Goal: Find specific page/section: Find specific page/section

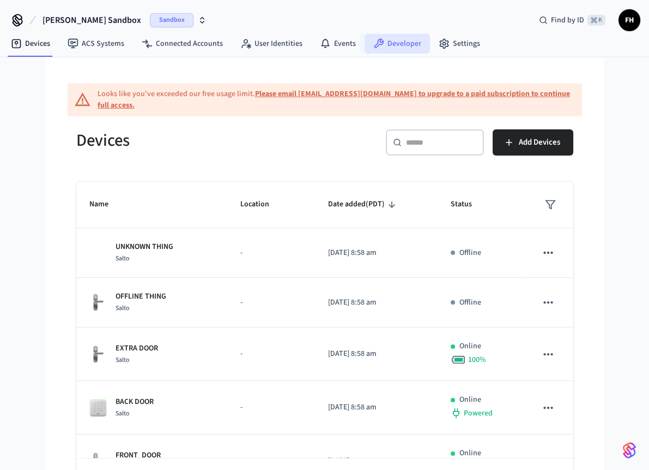
click at [374, 38] on icon at bounding box center [379, 43] width 11 height 11
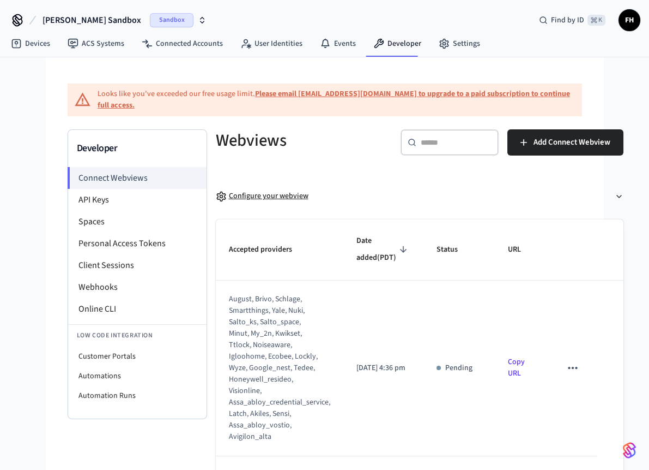
click at [279, 196] on div "Configure your webview" at bounding box center [262, 195] width 93 height 11
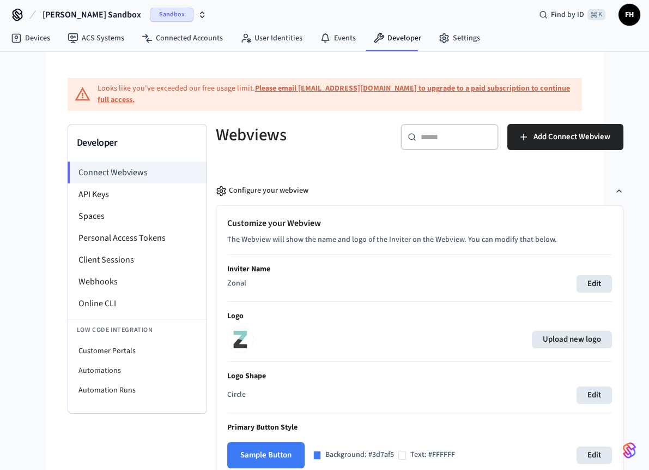
scroll to position [3, 0]
